Goal: Communication & Community: Participate in discussion

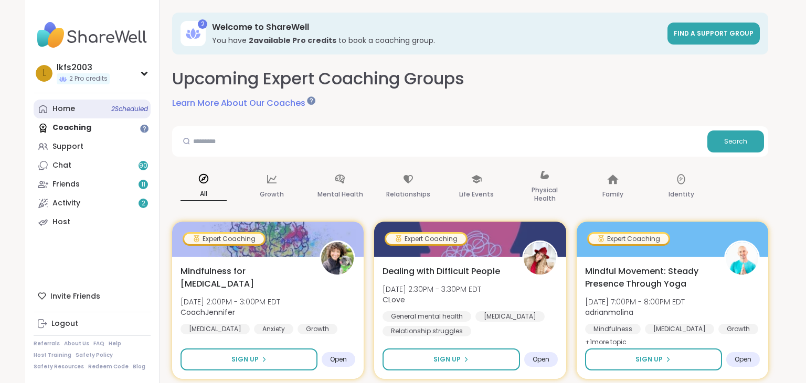
click at [93, 114] on link "Home 2 Scheduled" at bounding box center [92, 109] width 117 height 19
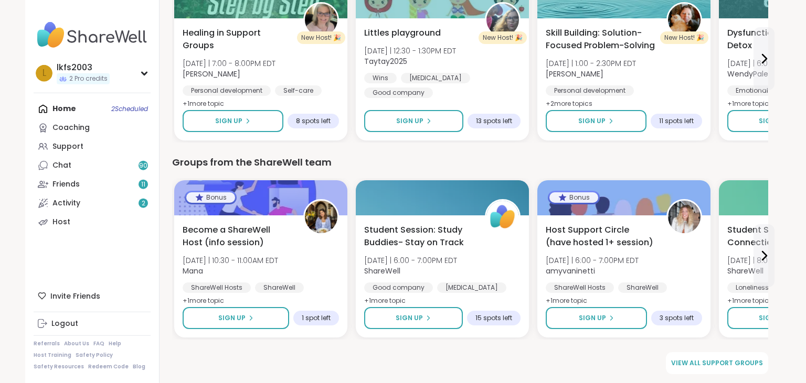
scroll to position [1380, 0]
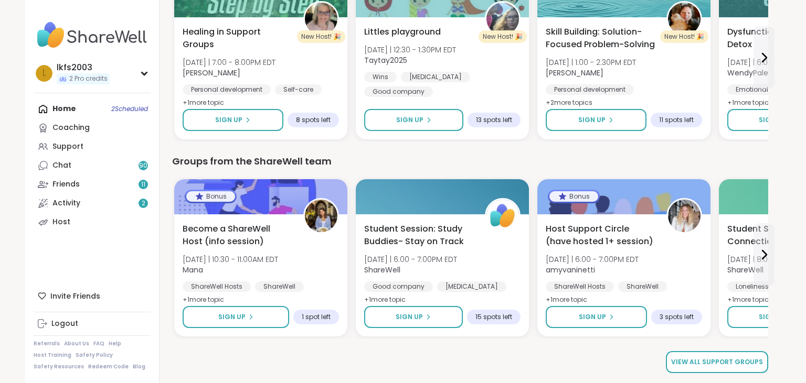
click at [754, 362] on span "View all support groups" at bounding box center [717, 362] width 92 height 9
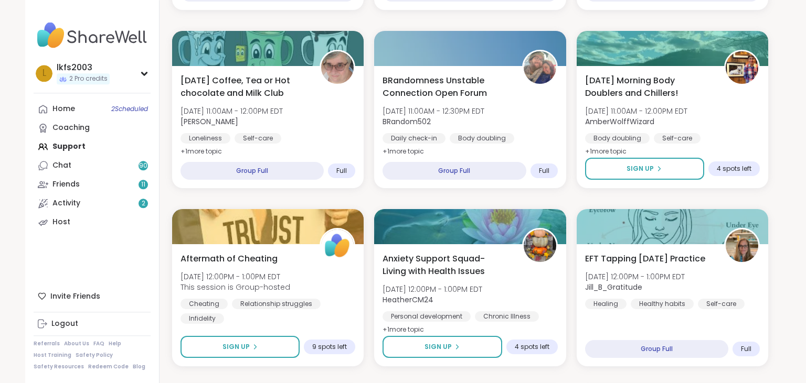
scroll to position [392, 0]
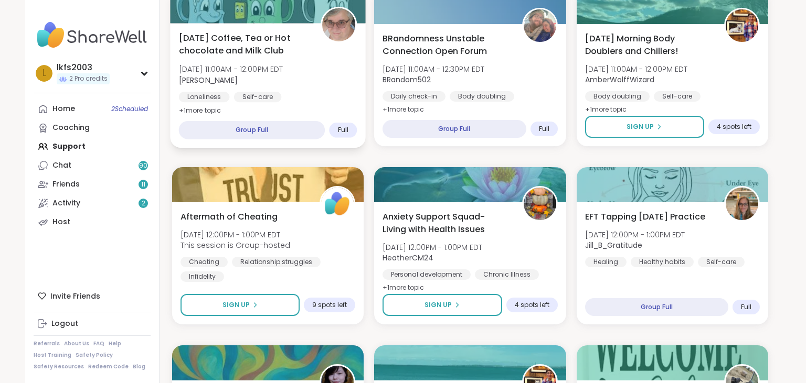
click at [315, 137] on div "Group Full" at bounding box center [252, 130] width 146 height 18
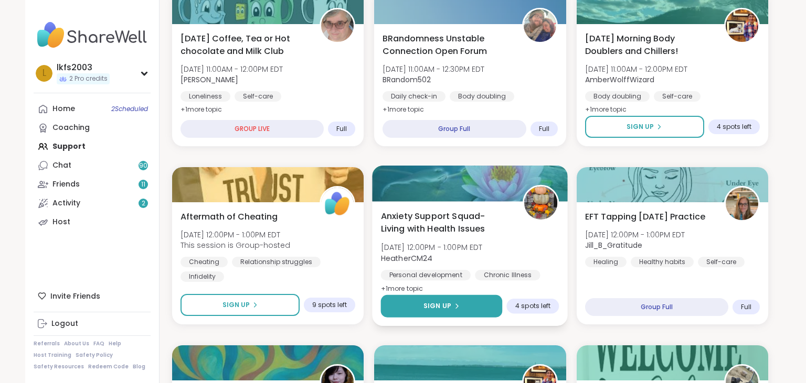
click at [457, 311] on button "Sign Up" at bounding box center [442, 306] width 122 height 23
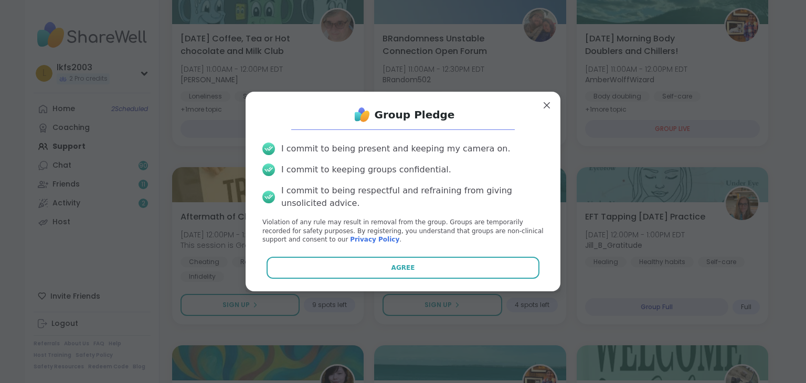
click at [437, 280] on div "Group Pledge I commit to being present and keeping my camera on. I commit to ke…" at bounding box center [403, 191] width 298 height 183
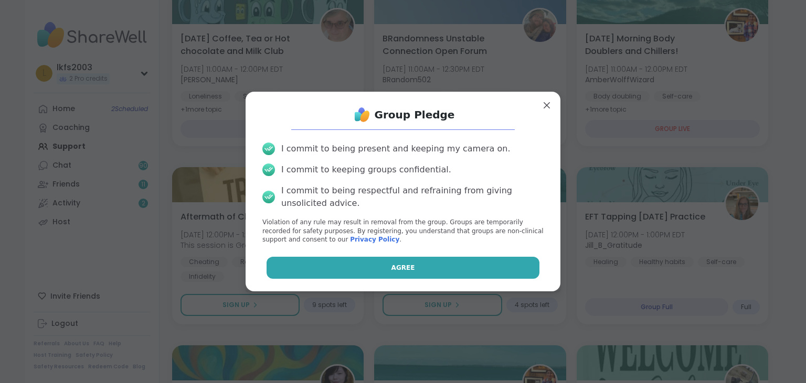
click at [440, 277] on button "Agree" at bounding box center [402, 268] width 273 height 22
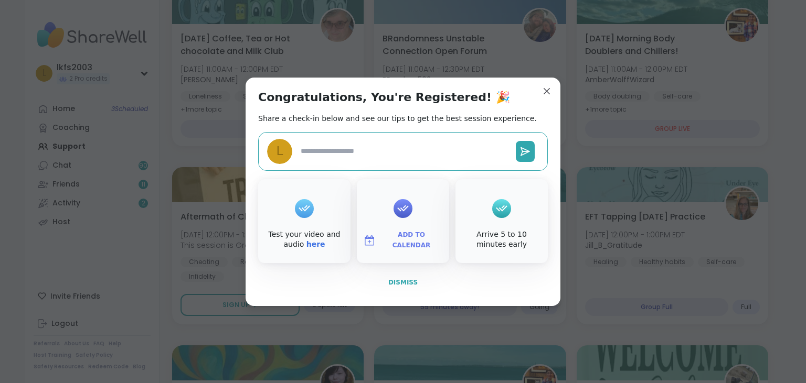
click at [444, 284] on button "Dismiss" at bounding box center [403, 283] width 290 height 22
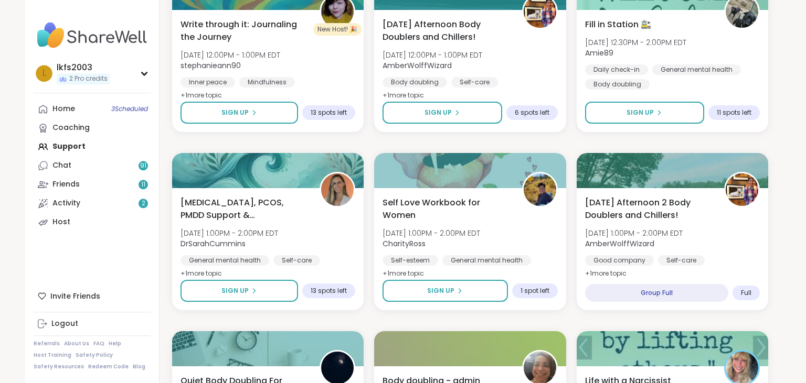
scroll to position [586, 0]
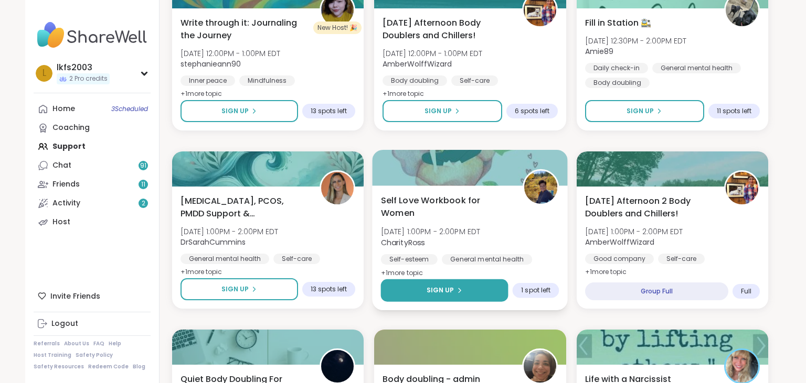
click at [490, 287] on button "Sign Up" at bounding box center [444, 291] width 127 height 23
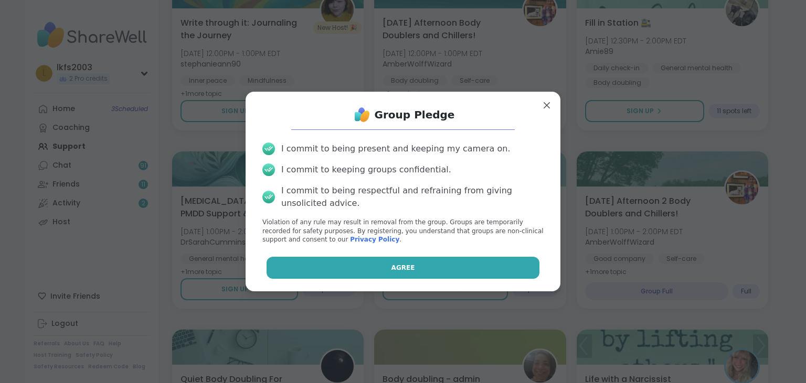
click at [490, 263] on button "Agree" at bounding box center [402, 268] width 273 height 22
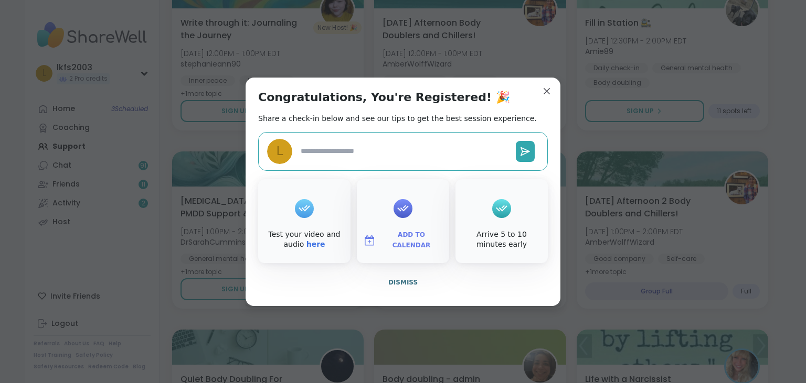
type textarea "*"
click at [498, 295] on div "Congratulations, You're Registered! 🎉 Share a check-in below and see our tips t…" at bounding box center [402, 192] width 315 height 229
click at [499, 289] on button "Dismiss" at bounding box center [403, 283] width 290 height 22
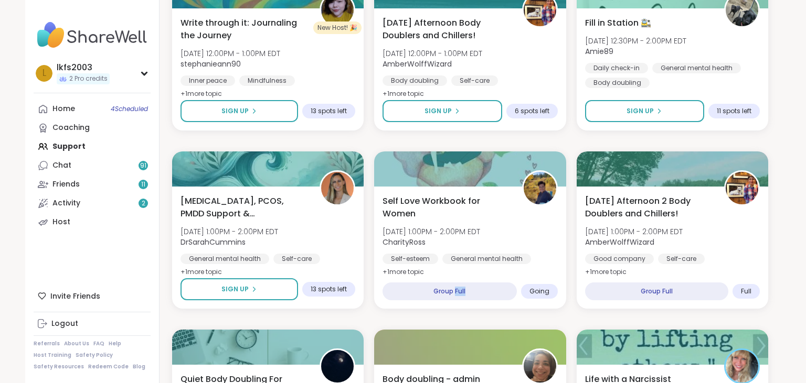
click at [499, 289] on div "Group Full" at bounding box center [449, 292] width 134 height 18
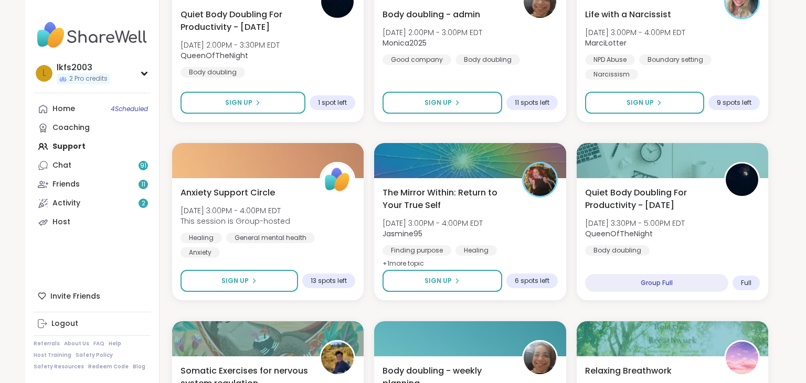
scroll to position [1663, 0]
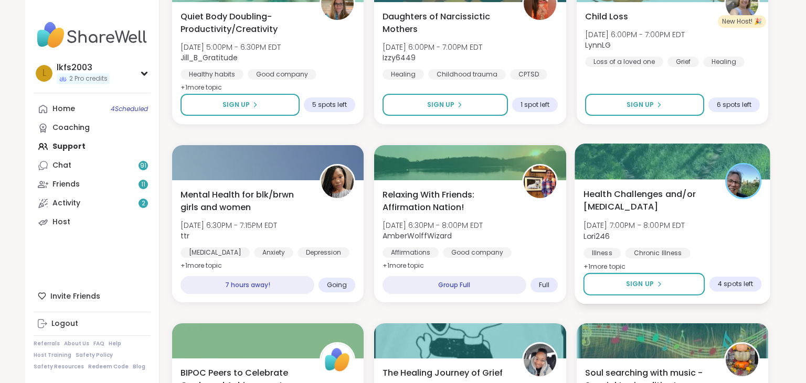
click at [753, 166] on div at bounding box center [743, 181] width 36 height 36
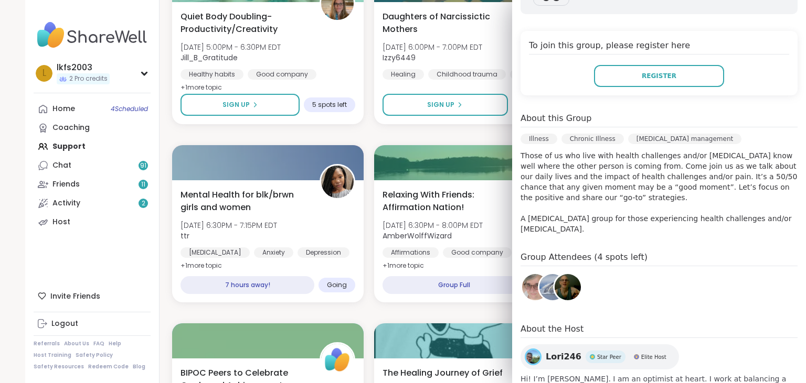
scroll to position [248, 0]
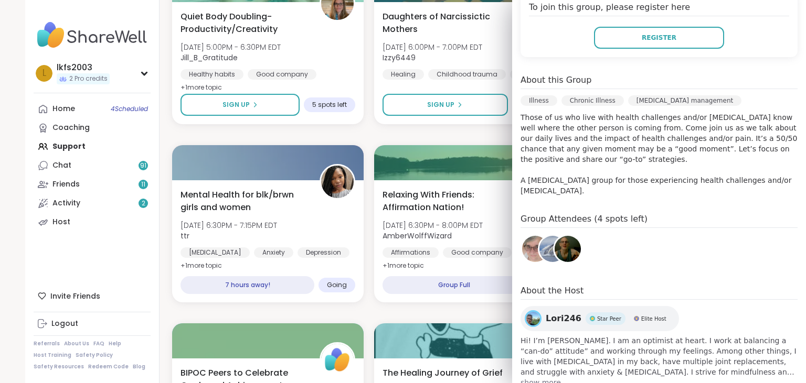
click at [535, 312] on img at bounding box center [533, 319] width 14 height 14
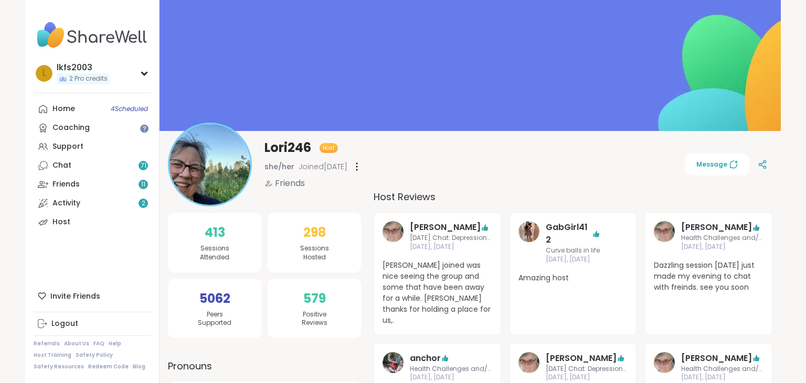
click at [111, 108] on span "4 Scheduled" at bounding box center [129, 109] width 37 height 8
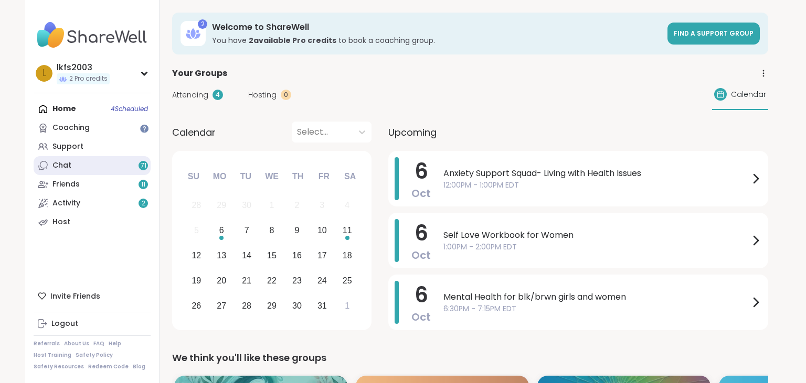
click at [123, 168] on link "Chat 71" at bounding box center [92, 165] width 117 height 19
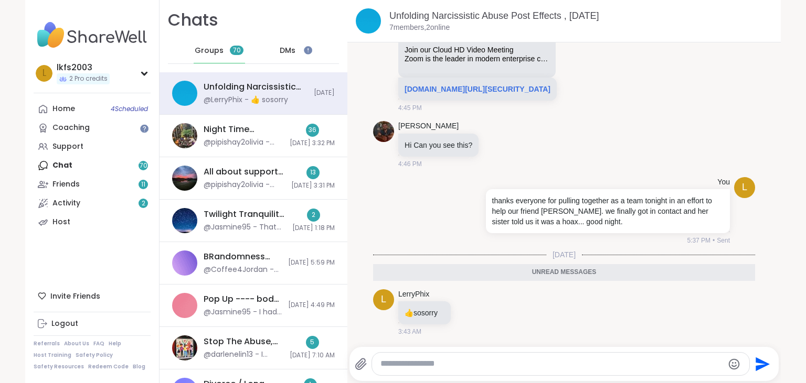
click at [429, 370] on textarea "Type your message" at bounding box center [551, 364] width 343 height 11
type textarea "**********"
click at [757, 364] on icon "Send" at bounding box center [762, 364] width 17 height 17
